Goal: Information Seeking & Learning: Learn about a topic

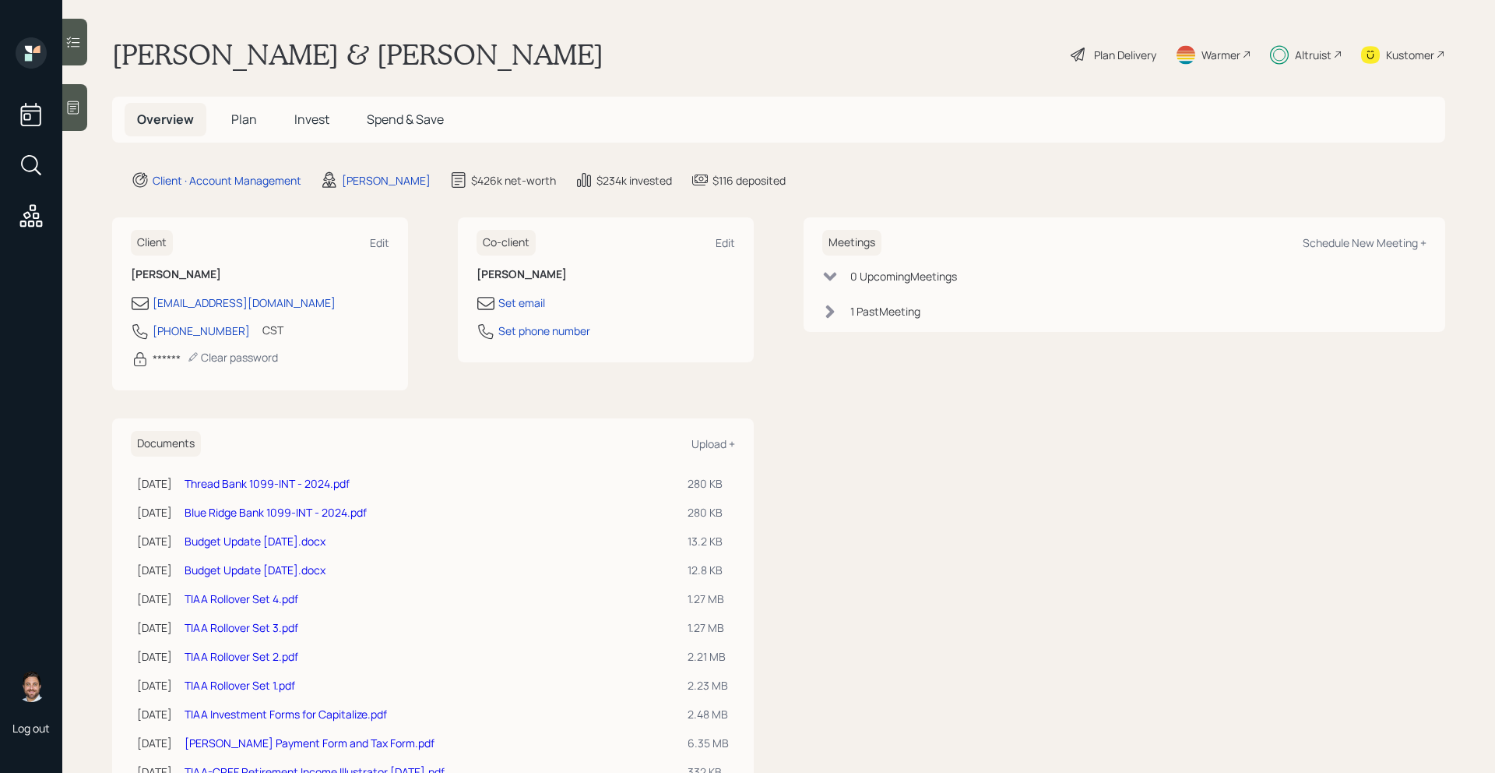
click at [333, 107] on h5 "Invest" at bounding box center [312, 119] width 60 height 33
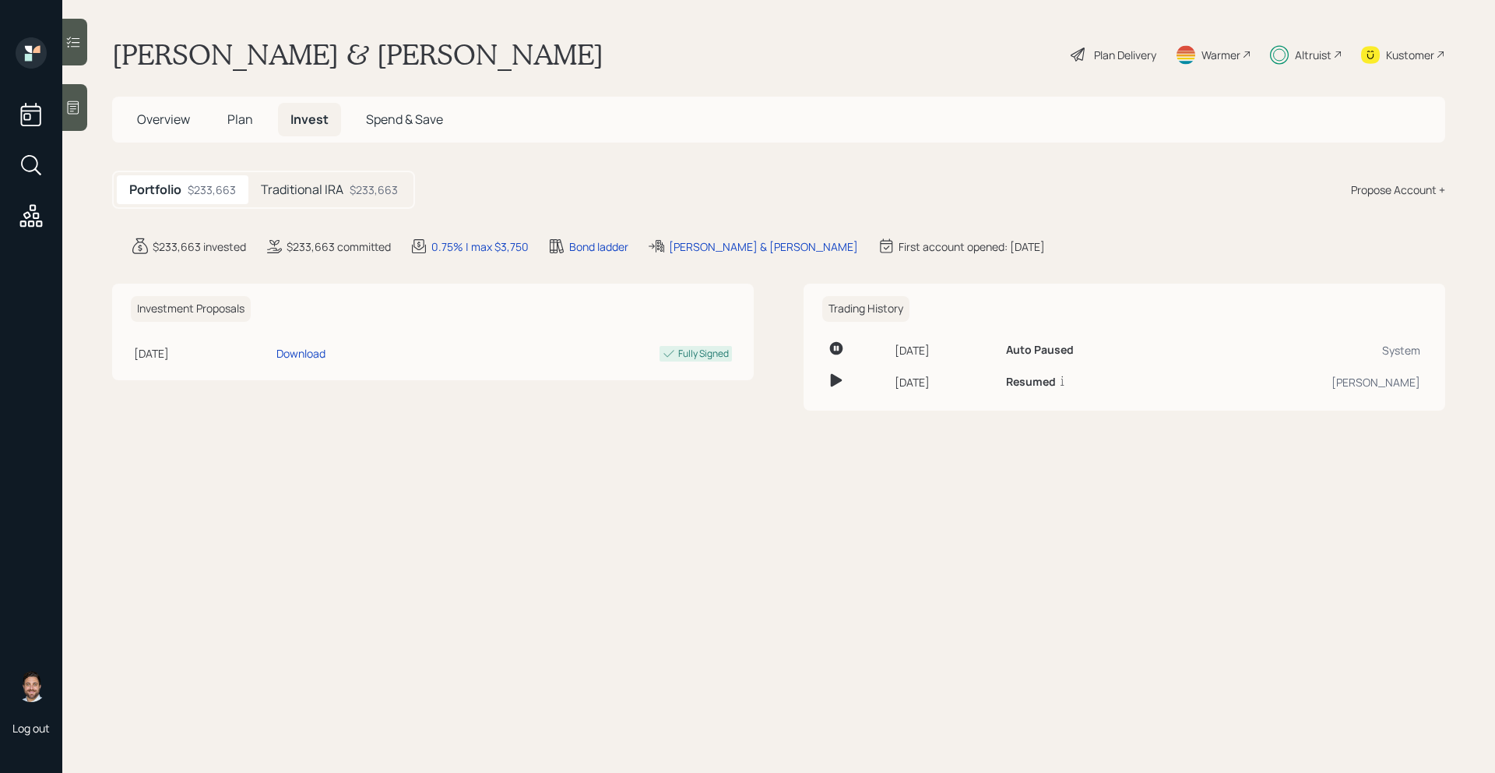
click at [364, 190] on div "$233,663" at bounding box center [374, 189] width 48 height 16
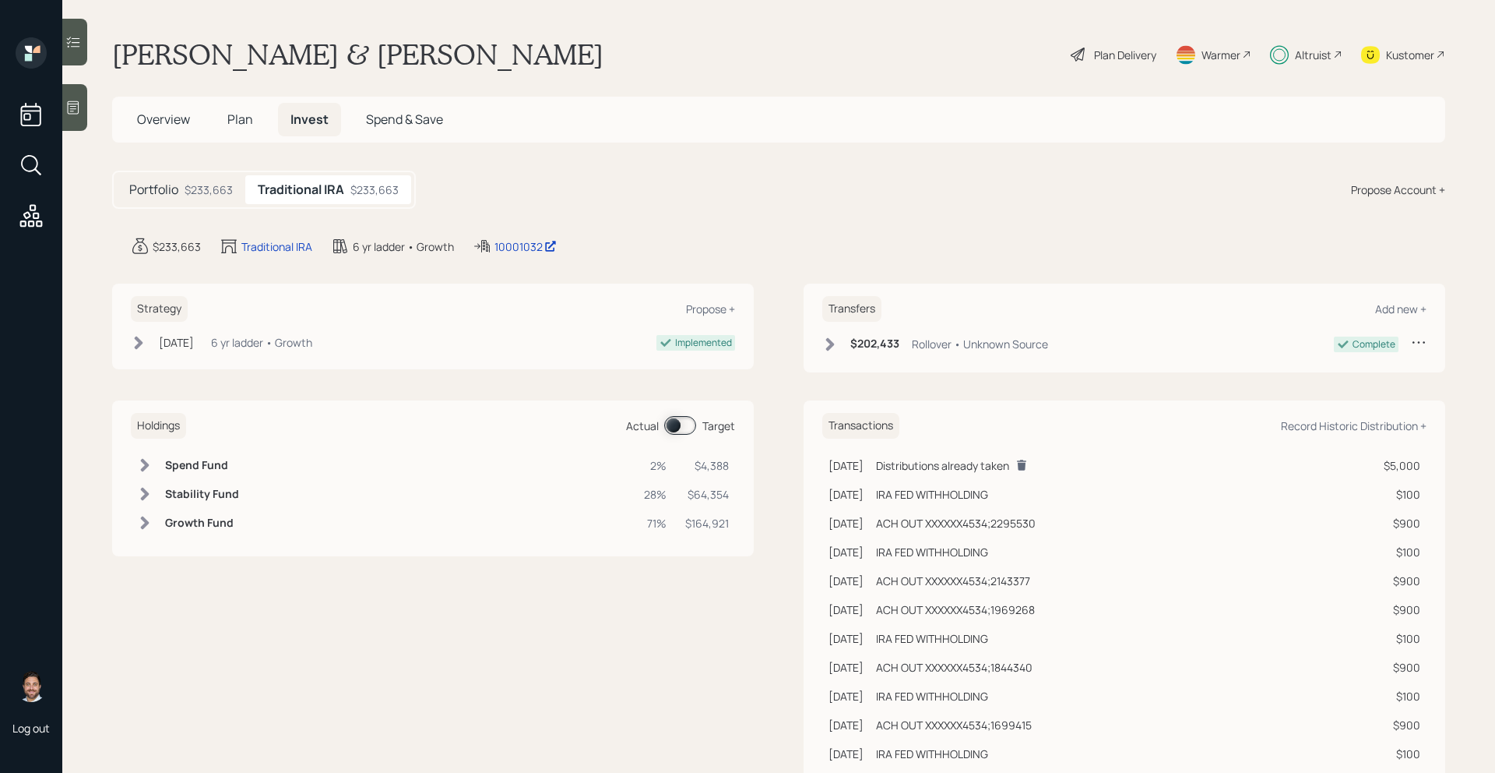
click at [680, 426] on span at bounding box center [680, 425] width 32 height 19
click at [681, 426] on span at bounding box center [680, 425] width 32 height 19
click at [1318, 58] on div "Altruist" at bounding box center [1313, 55] width 37 height 16
click at [686, 428] on span at bounding box center [680, 425] width 32 height 19
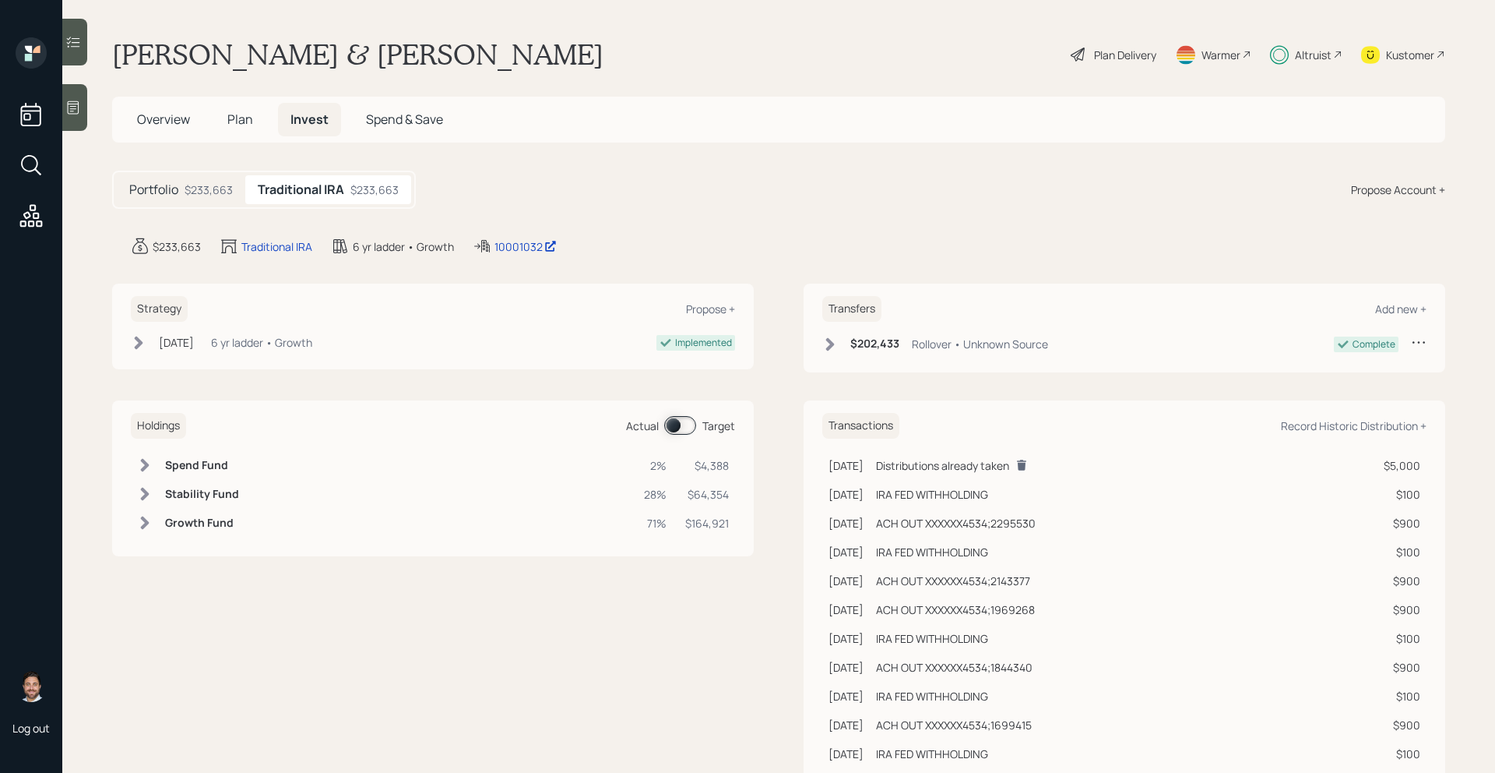
click at [162, 117] on span "Overview" at bounding box center [163, 119] width 53 height 17
